Goal: Find specific page/section: Find specific page/section

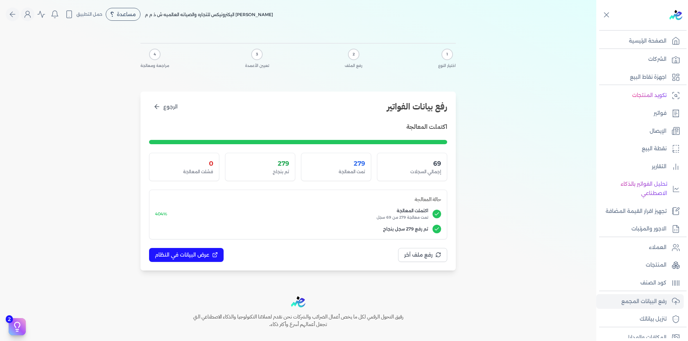
click at [661, 307] on link "رفع البيانات المجمع" at bounding box center [639, 301] width 87 height 15
click at [676, 301] on icon at bounding box center [675, 301] width 9 height 9
click at [658, 248] on p "العملاء" at bounding box center [658, 247] width 18 height 9
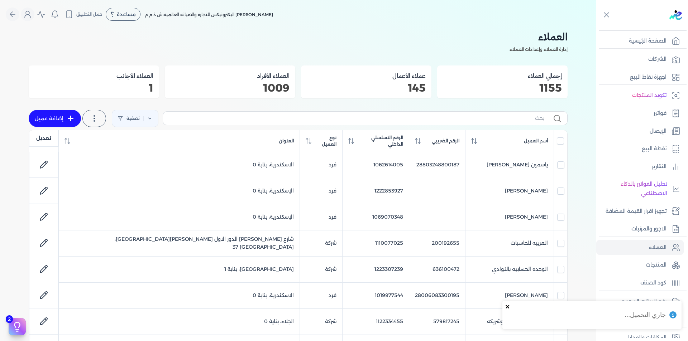
click at [508, 306] on icon "close" at bounding box center [507, 307] width 4 height 4
click at [658, 301] on body "برجاء مراجعة صحة رقم التسجيل الضريبي : 704162377 من هنا Dismiss ✕ ✕ استهلكت 100…" at bounding box center [344, 170] width 688 height 341
click at [657, 302] on p "رفع البيانات المجمع" at bounding box center [643, 301] width 45 height 9
